Goal: Entertainment & Leisure: Consume media (video, audio)

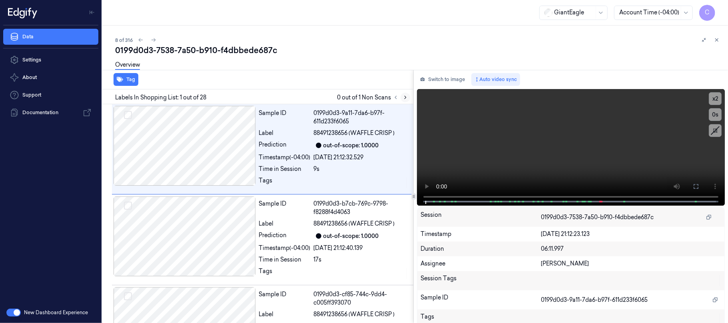
click at [405, 99] on icon at bounding box center [405, 98] width 6 height 6
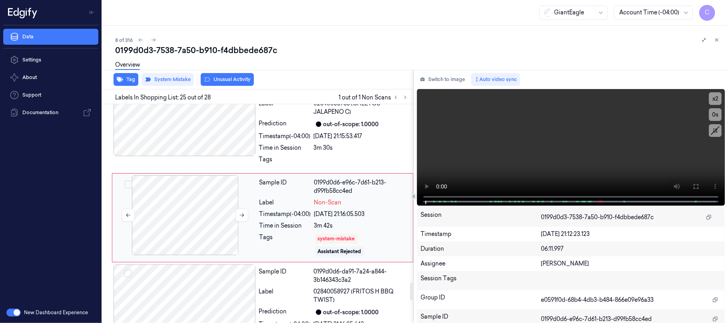
scroll to position [2219, 0]
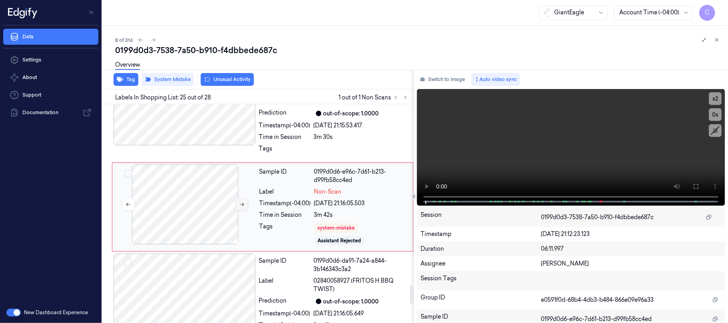
click at [240, 207] on icon at bounding box center [242, 205] width 6 height 6
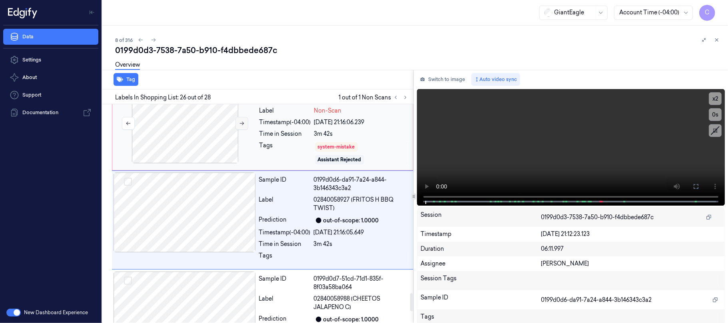
scroll to position [2313, 0]
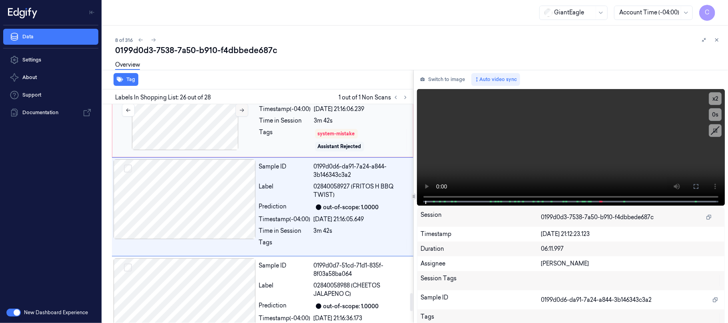
click at [241, 117] on button at bounding box center [241, 110] width 13 height 13
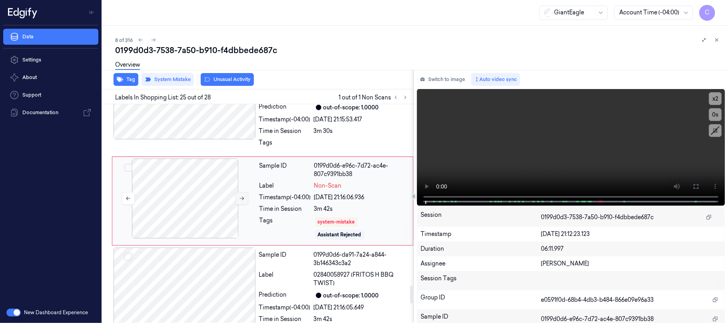
scroll to position [2219, 0]
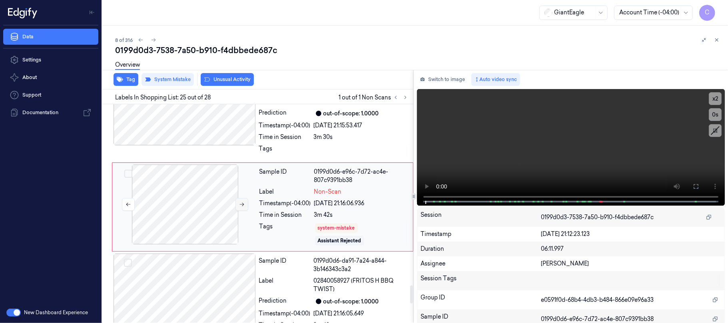
click at [240, 207] on icon at bounding box center [242, 205] width 6 height 6
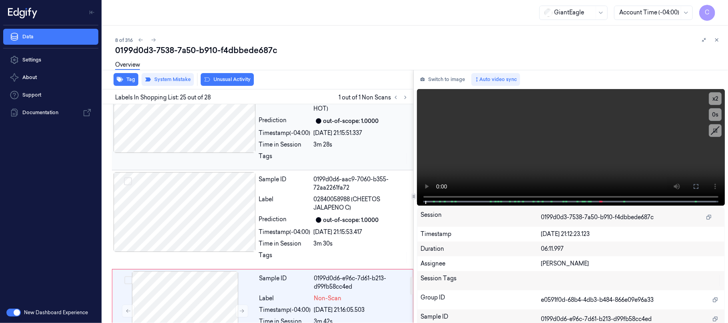
click at [192, 141] on div at bounding box center [184, 113] width 142 height 80
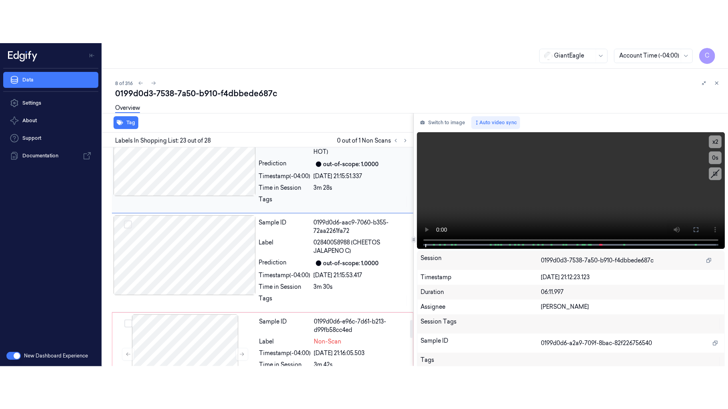
scroll to position [2025, 0]
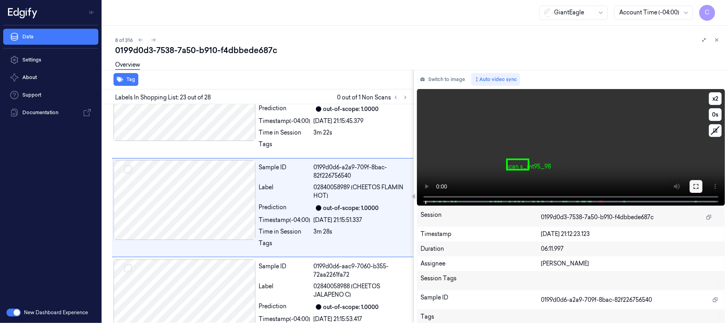
click at [689, 184] on button at bounding box center [695, 186] width 13 height 13
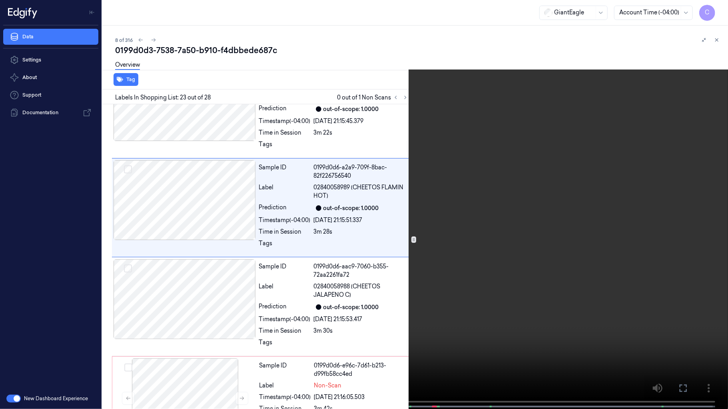
click at [495, 255] on video at bounding box center [364, 205] width 728 height 411
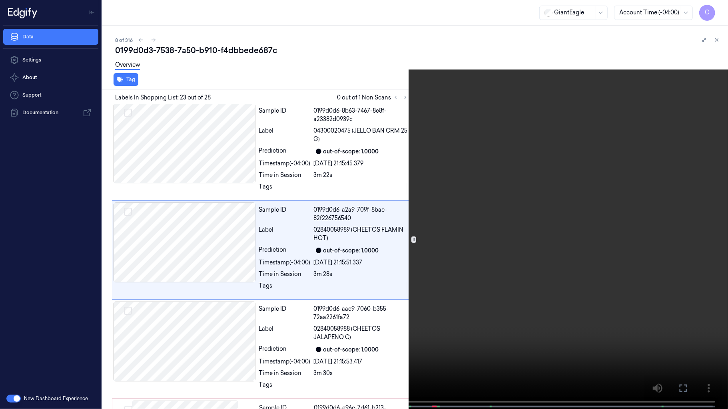
scroll to position [1982, 0]
click at [495, 255] on video at bounding box center [364, 205] width 728 height 411
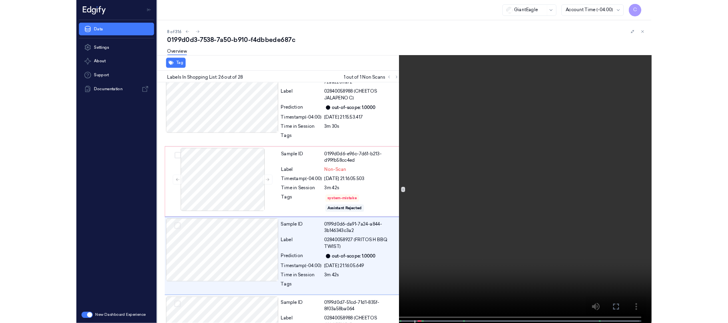
scroll to position [2270, 0]
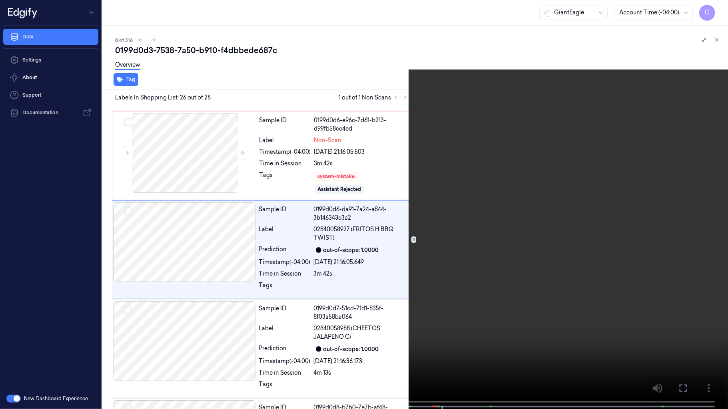
click at [485, 287] on video at bounding box center [364, 205] width 728 height 411
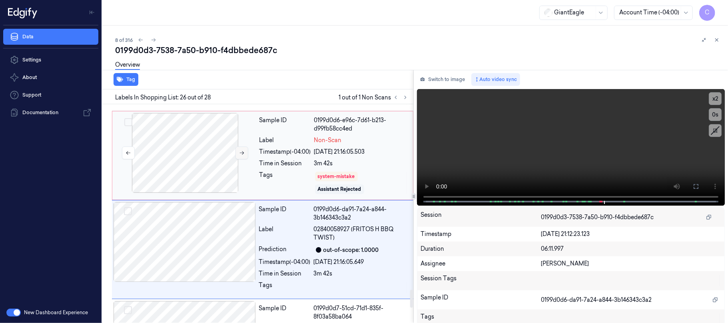
click at [241, 159] on button at bounding box center [241, 153] width 13 height 13
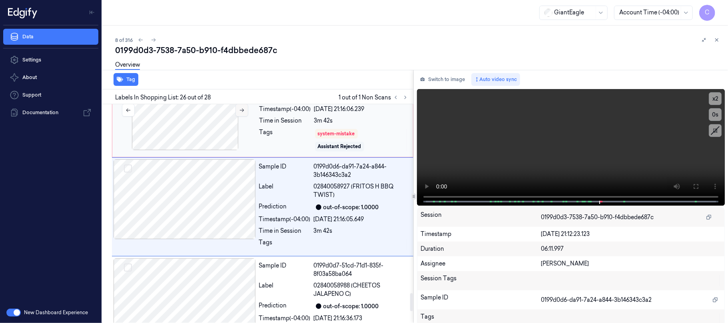
click at [241, 117] on button at bounding box center [241, 110] width 13 height 13
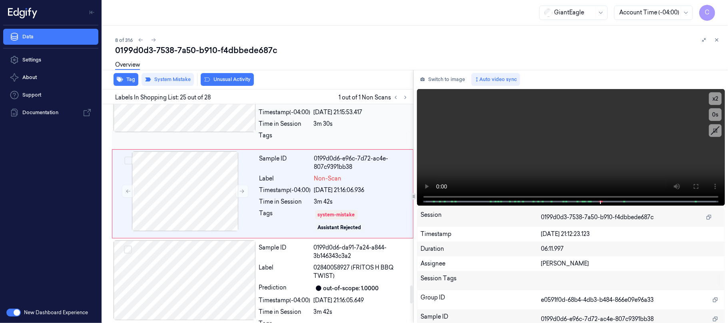
scroll to position [2219, 0]
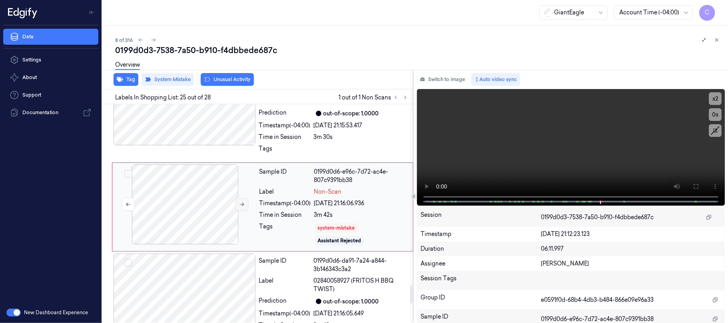
click at [242, 207] on icon at bounding box center [242, 205] width 6 height 6
